Goal: Information Seeking & Learning: Learn about a topic

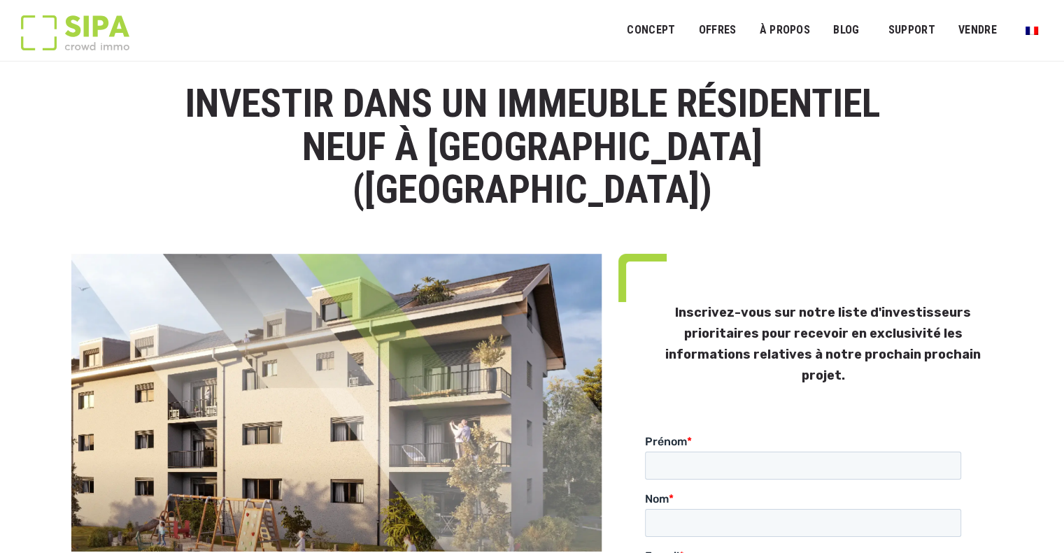
click at [115, 31] on img at bounding box center [75, 32] width 108 height 35
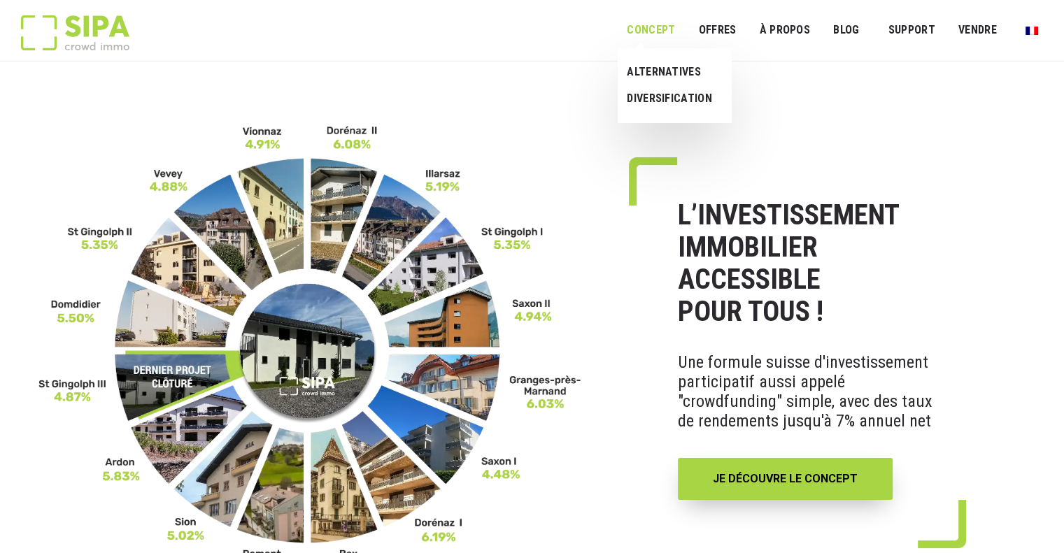
click at [665, 30] on link "Concept" at bounding box center [650, 30] width 66 height 31
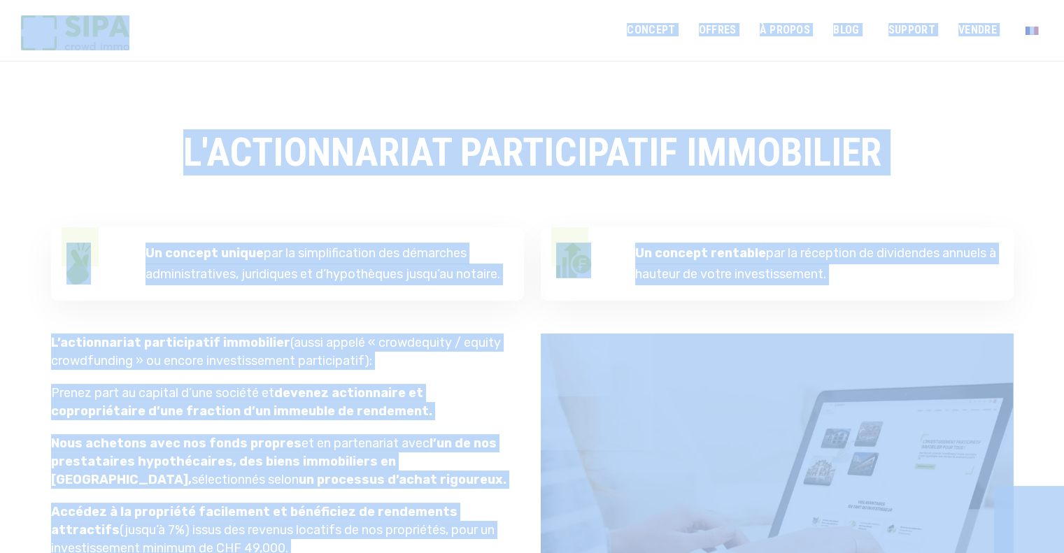
click at [80, 27] on img at bounding box center [75, 32] width 108 height 35
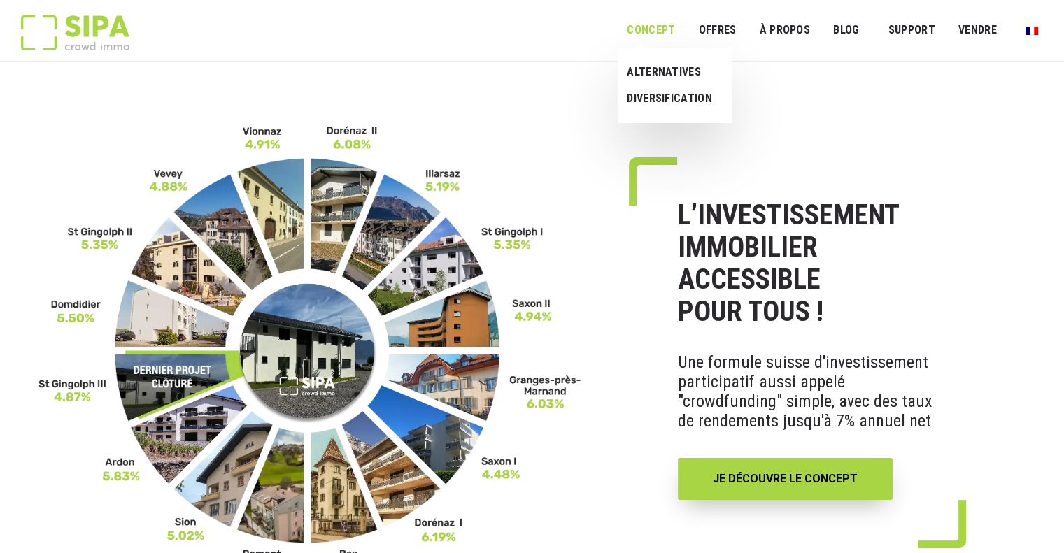
click at [668, 28] on link "Concept" at bounding box center [650, 30] width 66 height 31
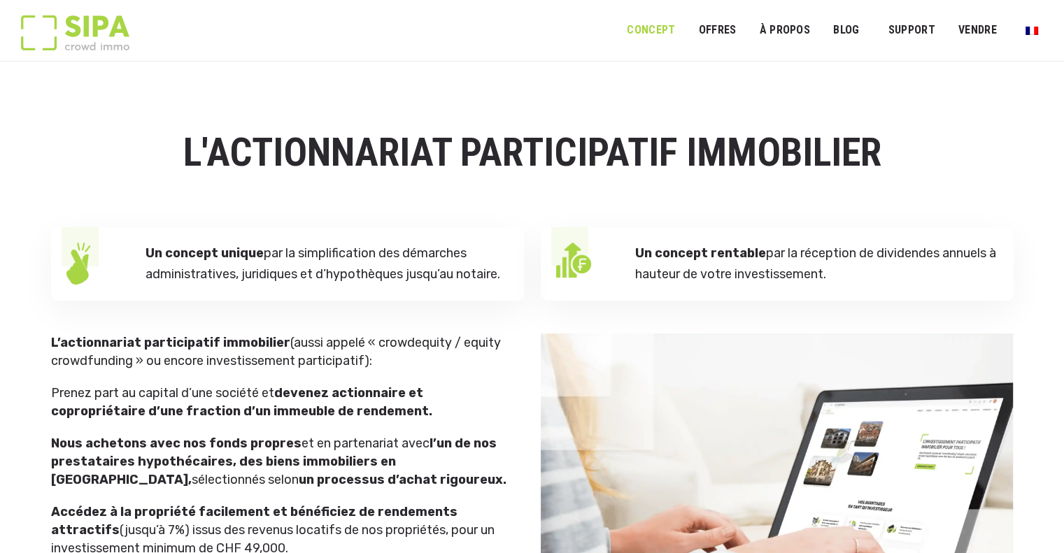
click at [67, 33] on img at bounding box center [75, 32] width 108 height 35
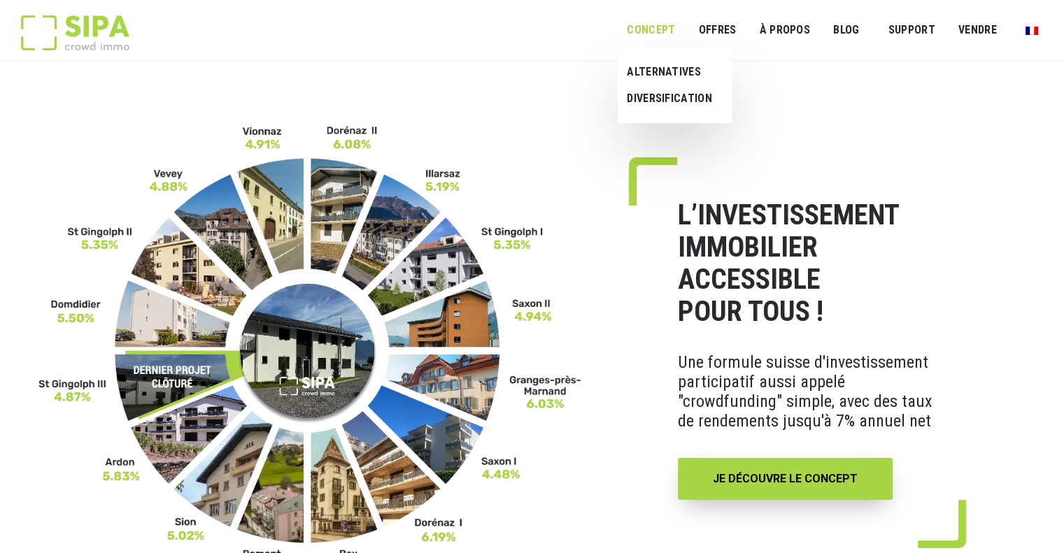
click at [661, 35] on link "Concept" at bounding box center [650, 30] width 66 height 31
